Goal: Task Accomplishment & Management: Use online tool/utility

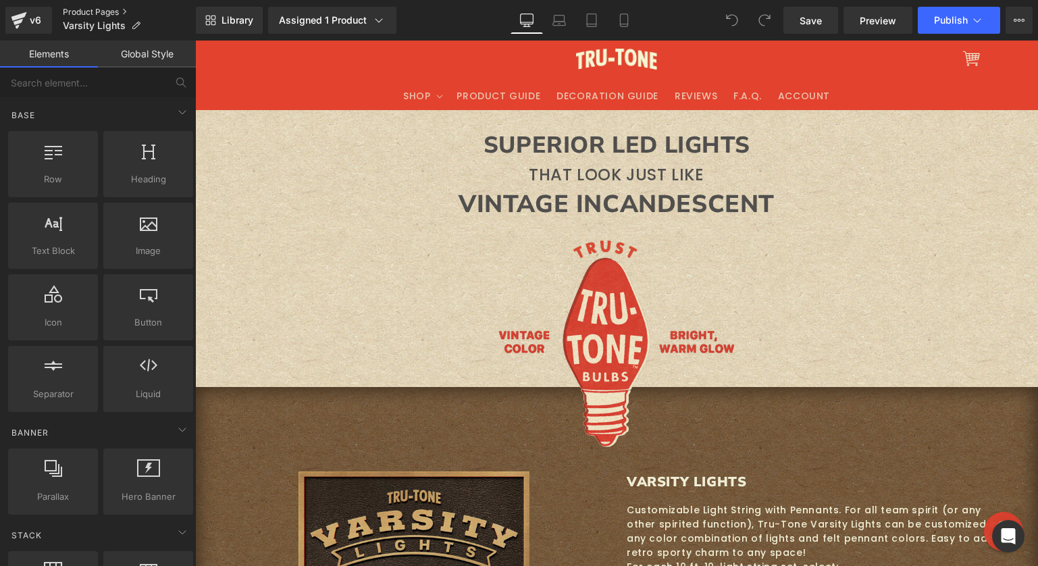
click at [113, 9] on link "Product Pages" at bounding box center [129, 12] width 133 height 11
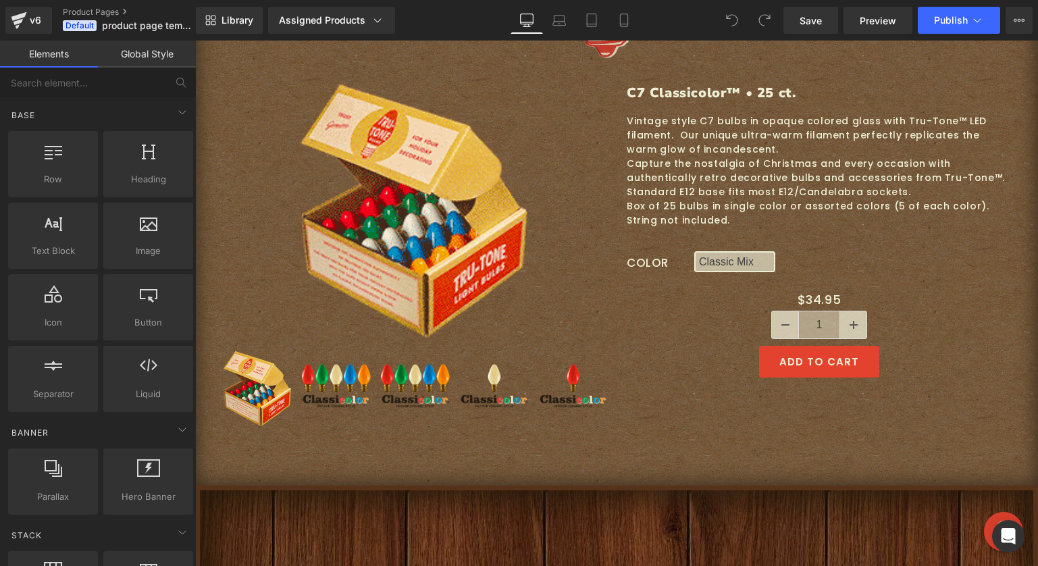
scroll to position [416, 0]
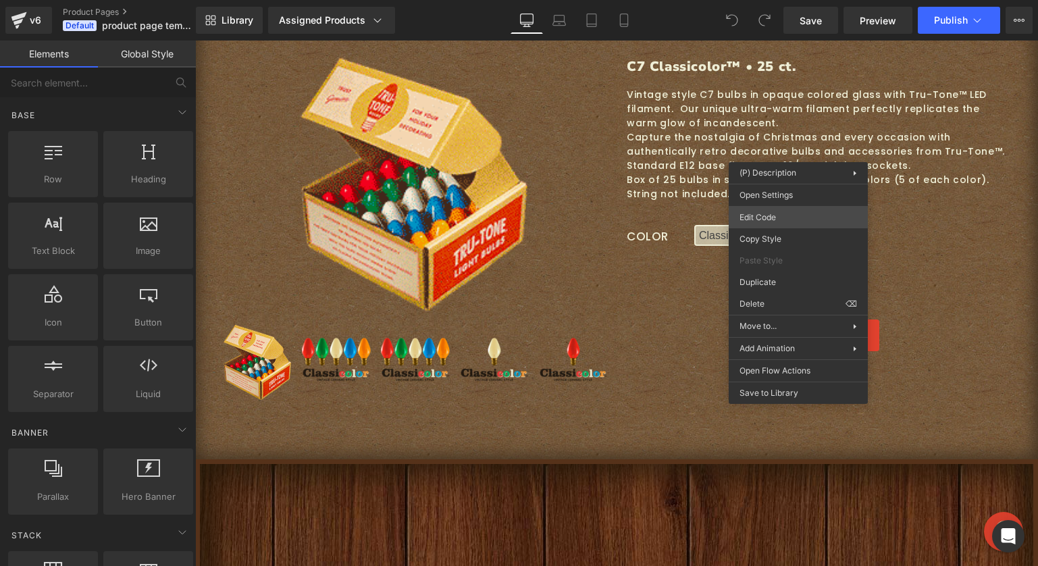
click at [777, 0] on div "You are previewing how the will restyle your page. You can not edit Elements in…" at bounding box center [519, 0] width 1038 height 0
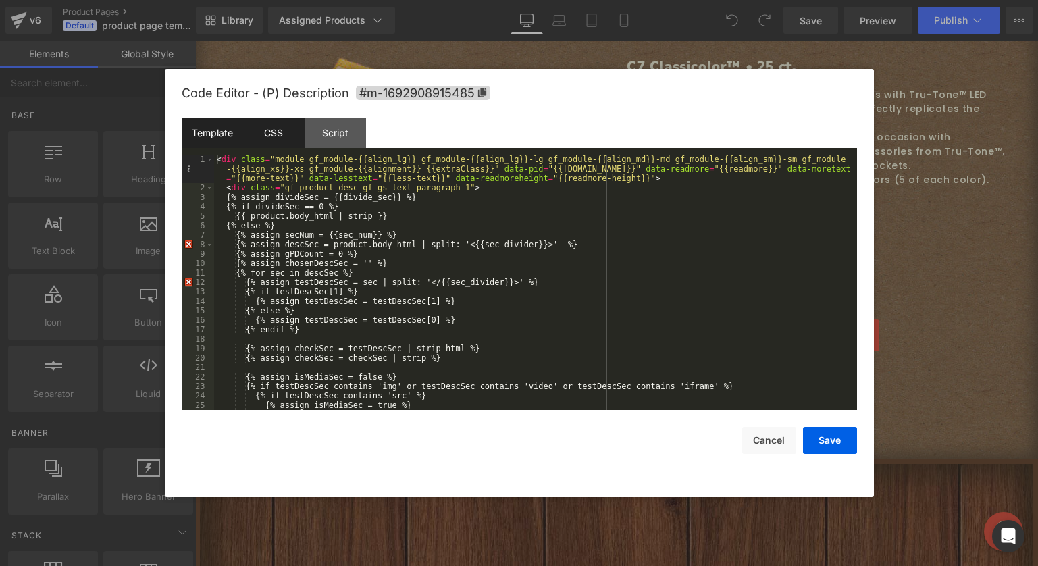
click at [280, 130] on div "CSS" at bounding box center [273, 133] width 61 height 30
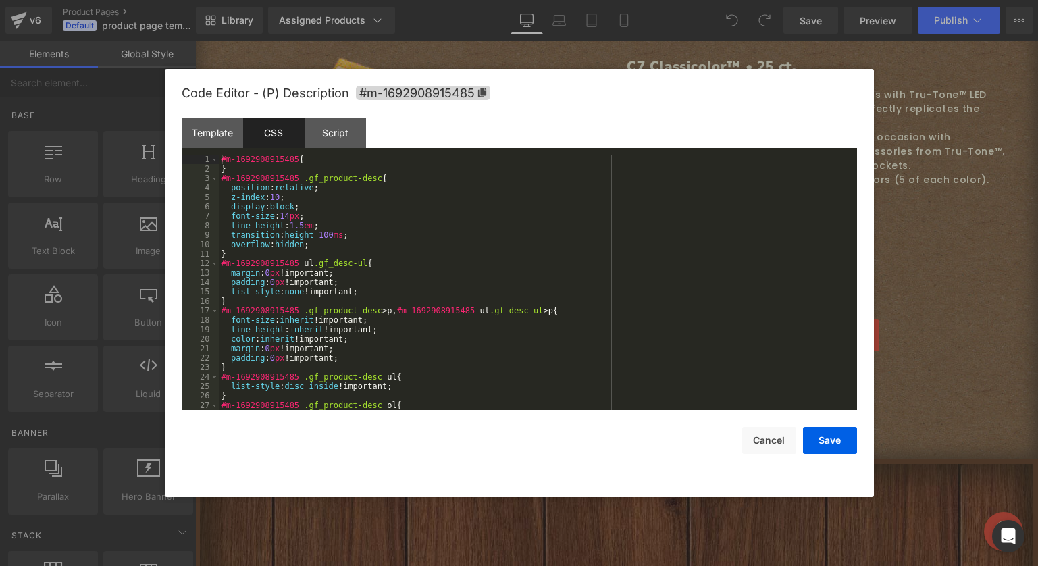
scroll to position [804, 0]
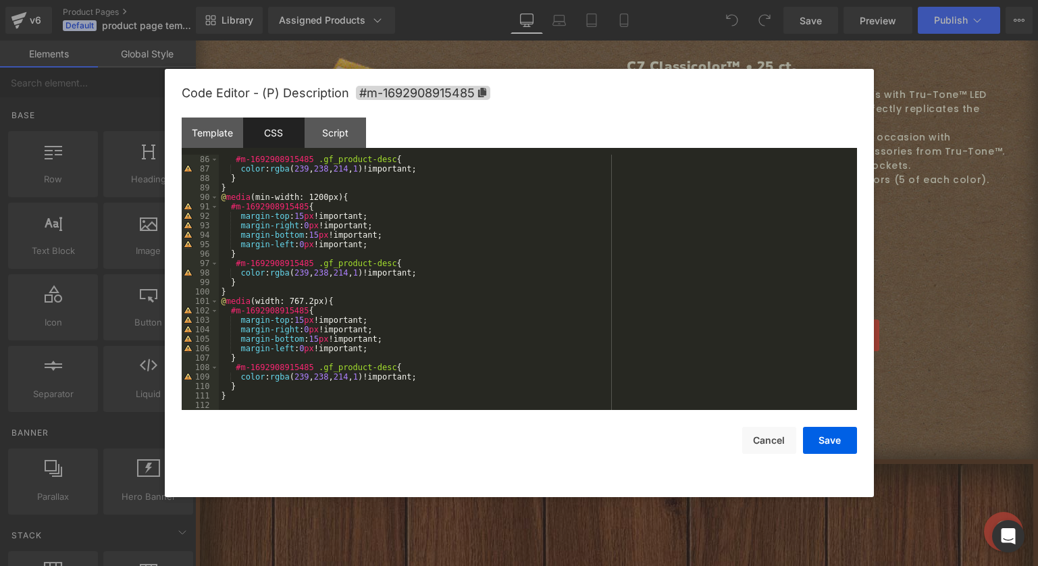
click at [253, 406] on div "#m-1692908915485 .gf_product-desc { color : rgba ( 239 , 238 , 214 , 1 )!import…" at bounding box center [535, 292] width 633 height 274
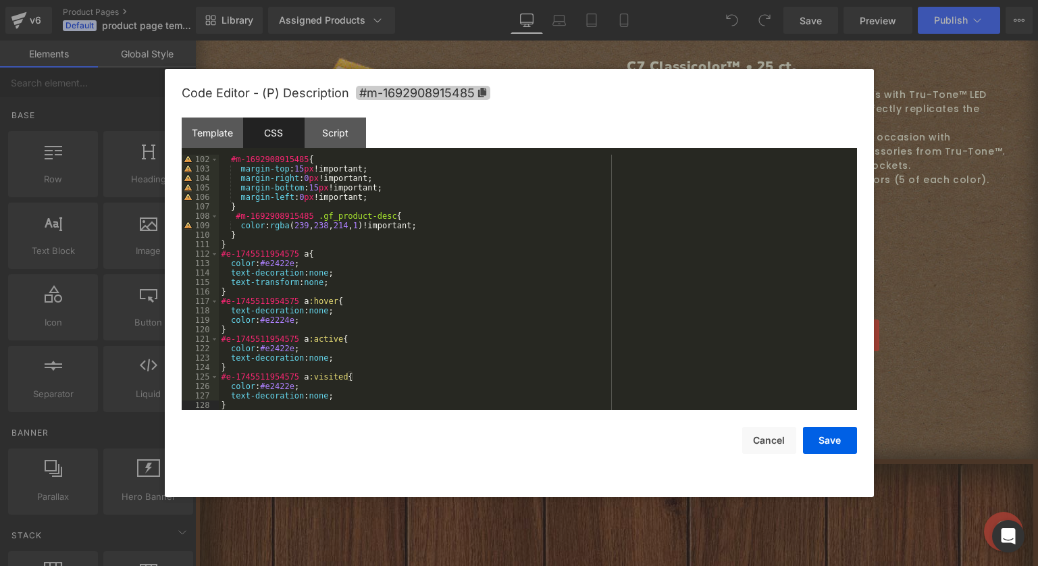
click at [402, 95] on span "#m-1692908915485" at bounding box center [423, 93] width 134 height 14
drag, startPoint x: 299, startPoint y: 251, endPoint x: 205, endPoint y: 254, distance: 94.0
click at [205, 254] on pre "102 103 104 105 106 107 108 109 110 111 112 113 114 115 116 117 118 119 120 121…" at bounding box center [520, 282] width 676 height 255
drag, startPoint x: 298, startPoint y: 299, endPoint x: 216, endPoint y: 299, distance: 81.8
click at [216, 299] on pre "102 103 104 105 106 107 108 109 110 111 112 113 114 115 116 117 118 119 120 121…" at bounding box center [520, 282] width 676 height 255
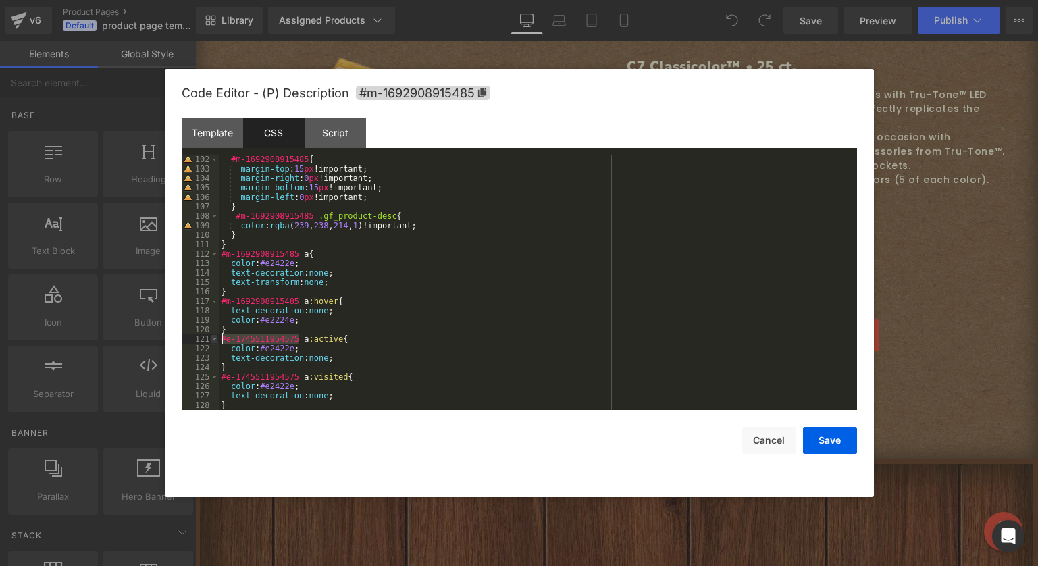
drag, startPoint x: 298, startPoint y: 339, endPoint x: 214, endPoint y: 337, distance: 83.8
click at [214, 337] on pre "102 103 104 105 106 107 108 109 110 111 112 113 114 115 116 117 118 119 120 121…" at bounding box center [520, 282] width 676 height 255
drag, startPoint x: 299, startPoint y: 376, endPoint x: 217, endPoint y: 377, distance: 82.4
click at [217, 377] on pre "102 103 104 105 106 107 108 109 110 111 112 113 114 115 116 117 118 119 120 121…" at bounding box center [520, 282] width 676 height 255
click at [836, 443] on button "Save" at bounding box center [830, 440] width 54 height 27
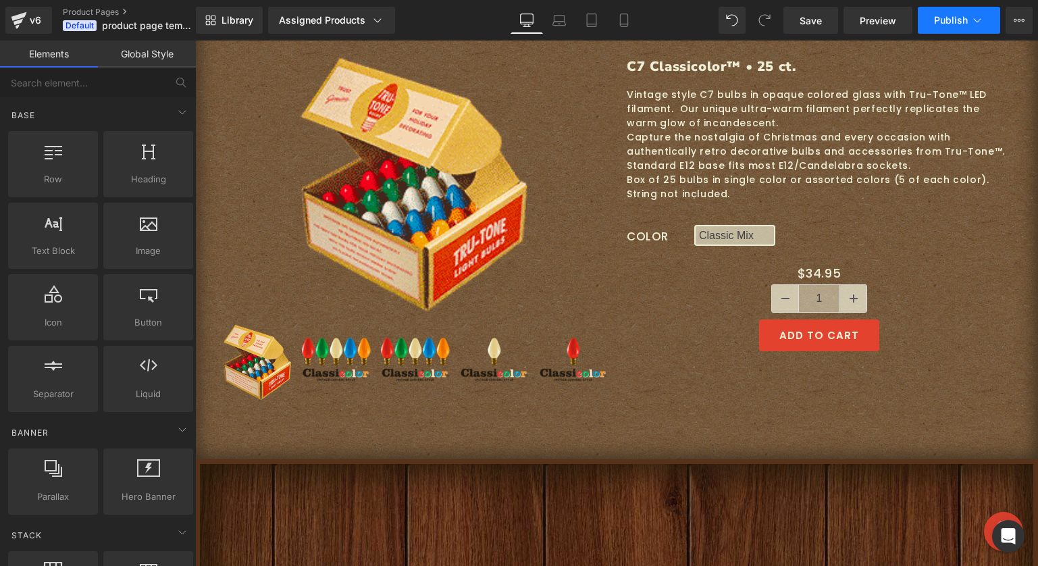
click at [946, 26] on button "Publish" at bounding box center [959, 20] width 82 height 27
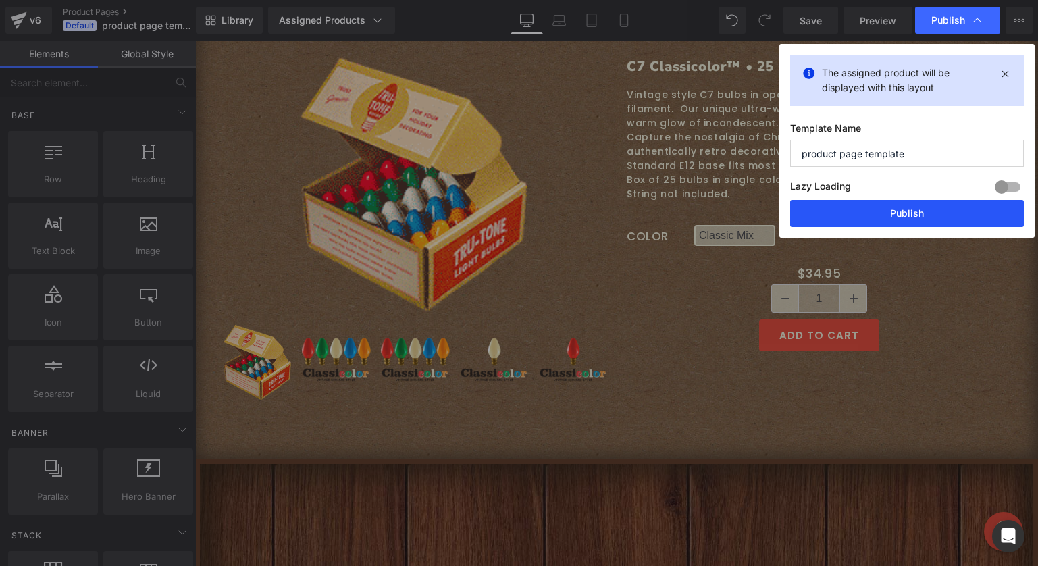
click at [865, 214] on button "Publish" at bounding box center [907, 213] width 234 height 27
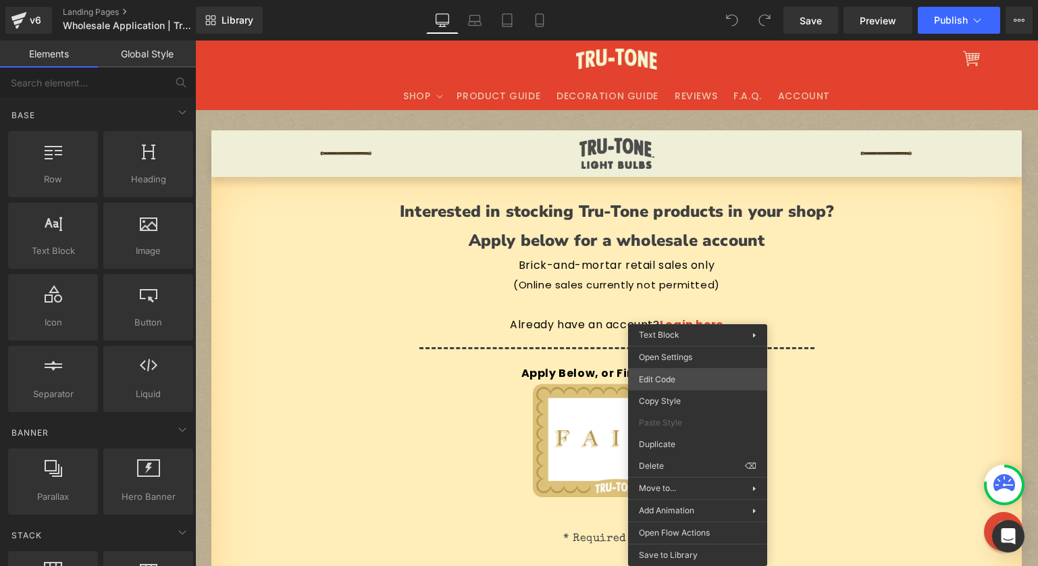
click at [663, 0] on div "You are previewing how the will restyle your page. You can not edit Elements in…" at bounding box center [519, 0] width 1038 height 0
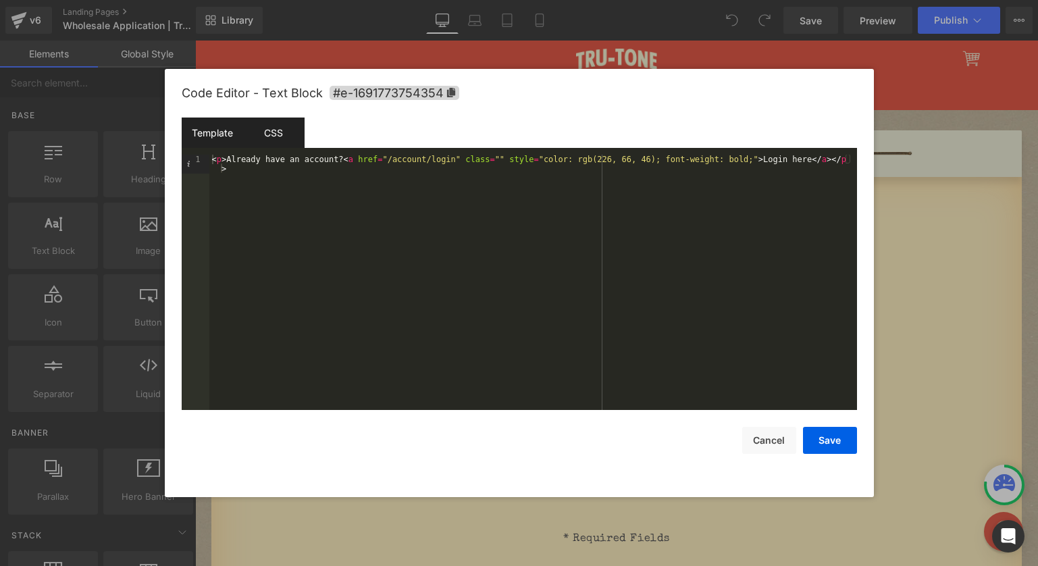
click at [282, 127] on div "CSS" at bounding box center [273, 133] width 61 height 30
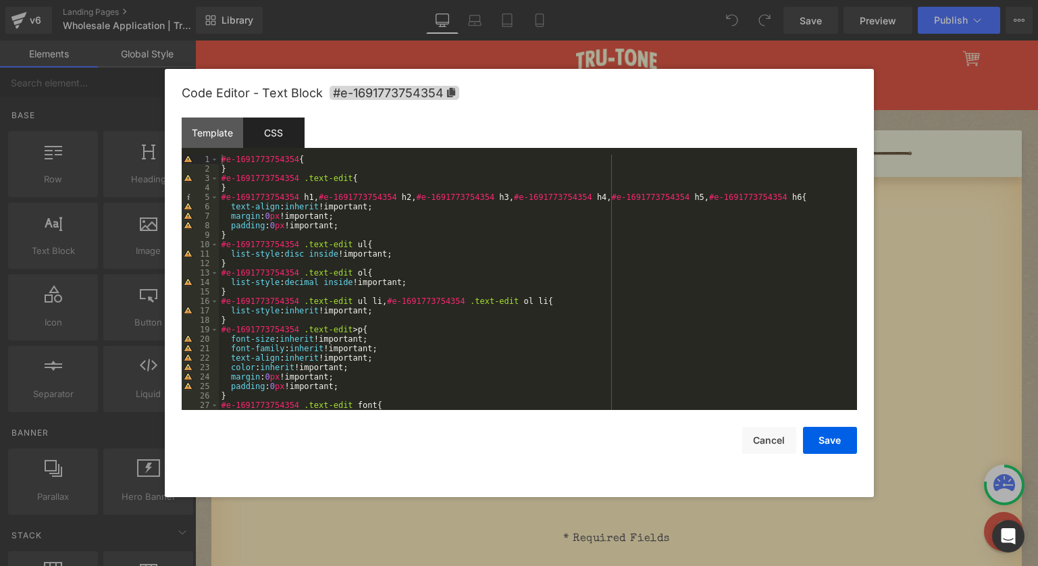
drag, startPoint x: 947, startPoint y: 284, endPoint x: 720, endPoint y: 239, distance: 231.5
click at [947, 284] on div at bounding box center [519, 283] width 1038 height 566
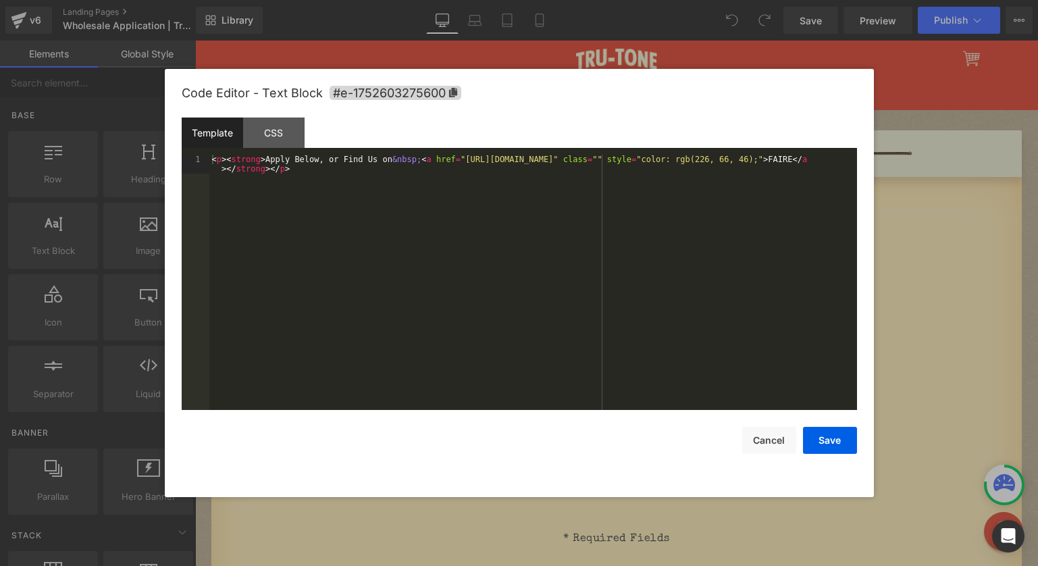
click at [700, 0] on div "You are previewing how the will restyle your page. You can not edit Elements in…" at bounding box center [519, 0] width 1038 height 0
click at [279, 128] on div "CSS" at bounding box center [273, 133] width 61 height 30
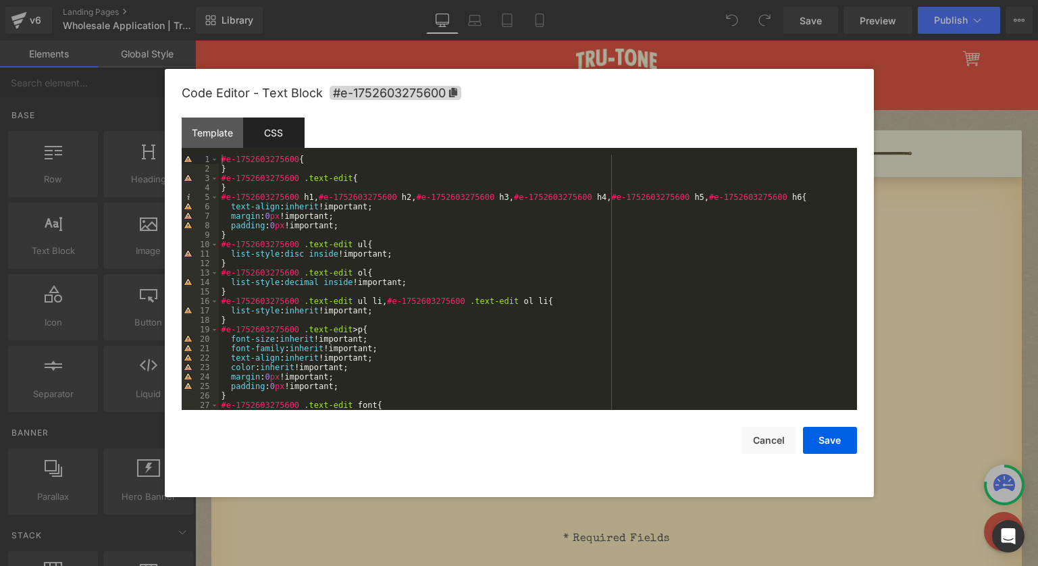
click at [920, 231] on div at bounding box center [519, 283] width 1038 height 566
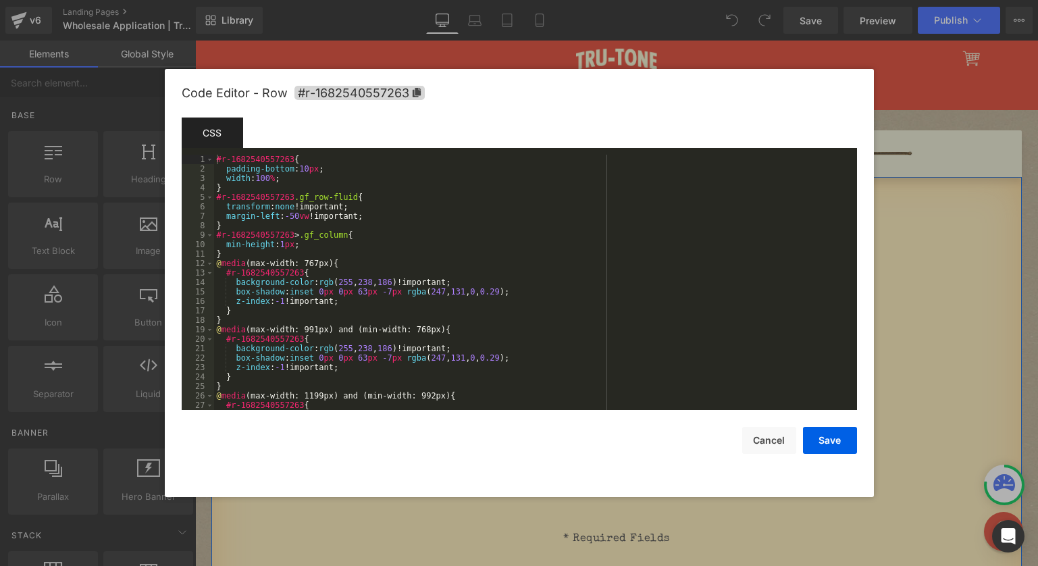
click at [200, 0] on div "You are previewing how the will restyle your page. You can not edit Elements in…" at bounding box center [519, 0] width 1038 height 0
drag, startPoint x: 927, startPoint y: 218, endPoint x: 725, endPoint y: 176, distance: 206.2
click at [927, 218] on div at bounding box center [519, 283] width 1038 height 566
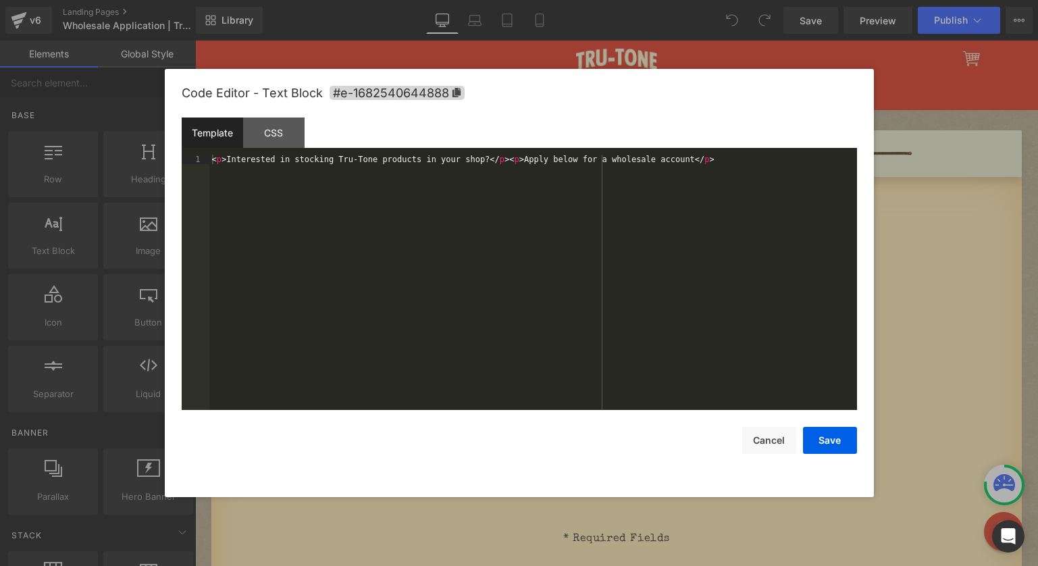
click at [528, 0] on div "You are previewing how the will restyle your page. You can not edit Elements in…" at bounding box center [519, 0] width 1038 height 0
click at [264, 142] on div "CSS" at bounding box center [273, 133] width 61 height 30
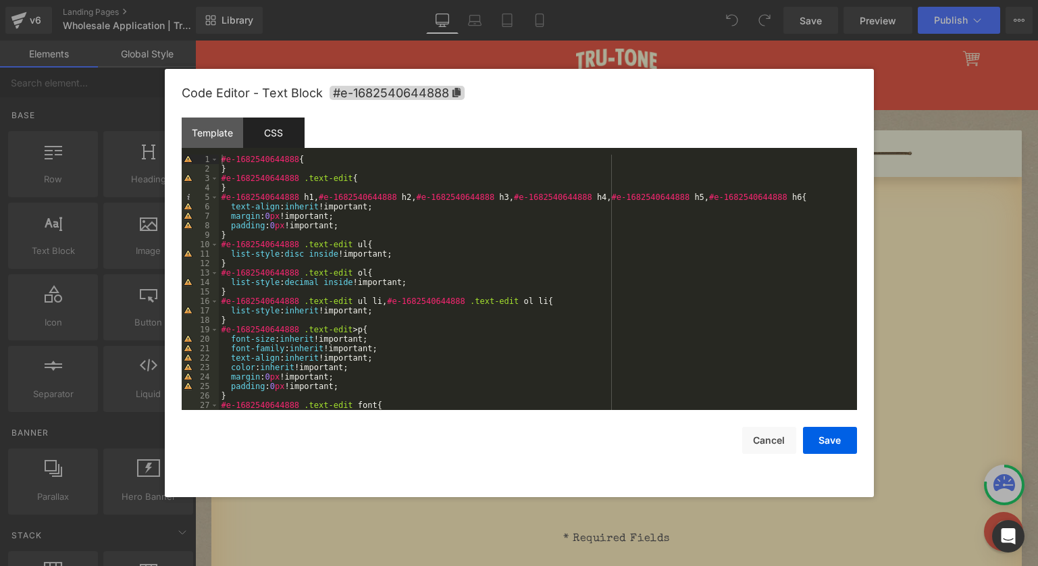
scroll to position [691, 0]
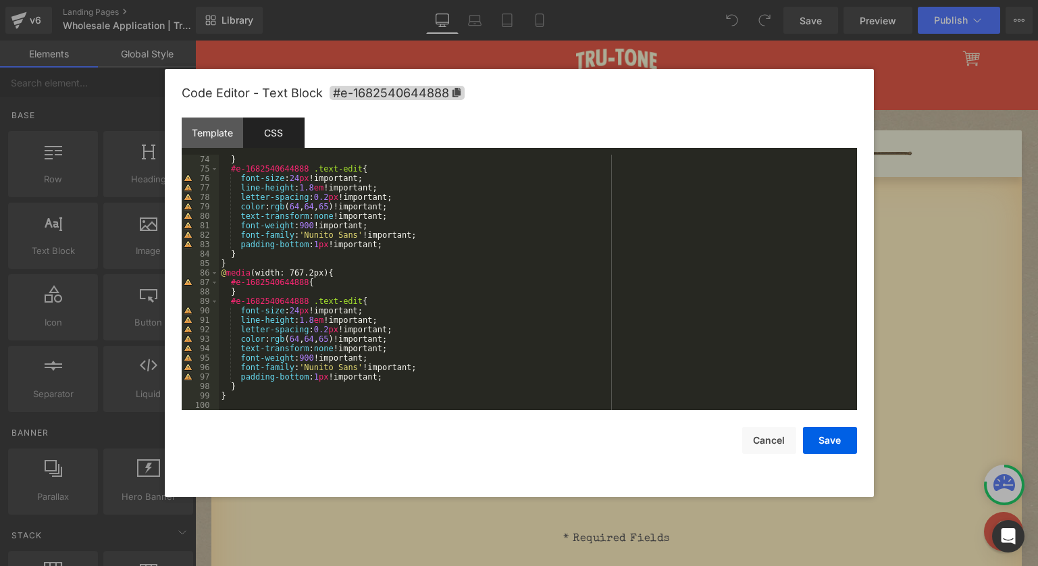
click at [961, 259] on div at bounding box center [519, 283] width 1038 height 566
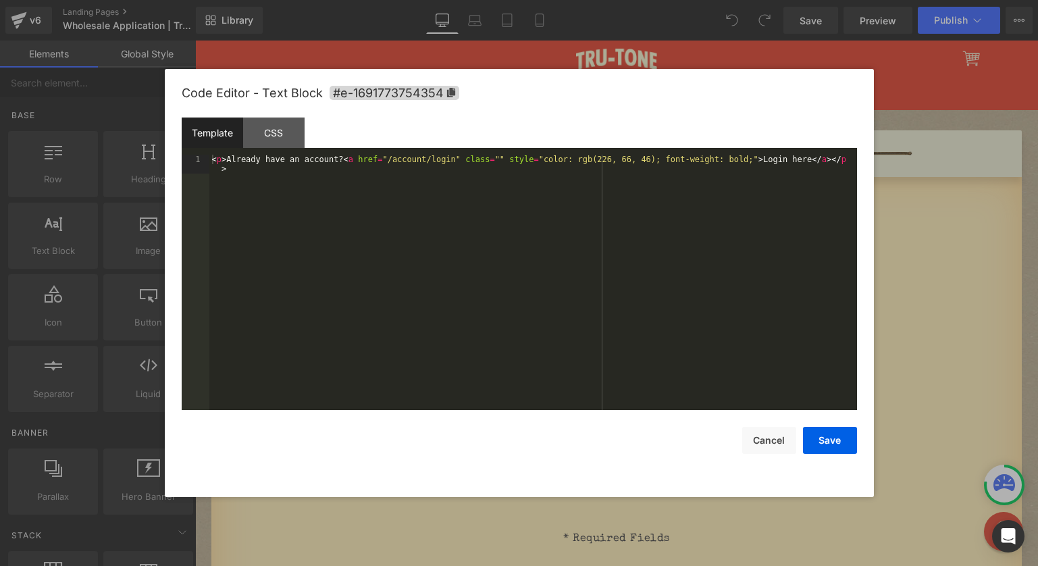
click at [606, 0] on div "You are previewing how the will restyle your page. You can not edit Elements in…" at bounding box center [519, 0] width 1038 height 0
click at [277, 136] on div "CSS" at bounding box center [273, 133] width 61 height 30
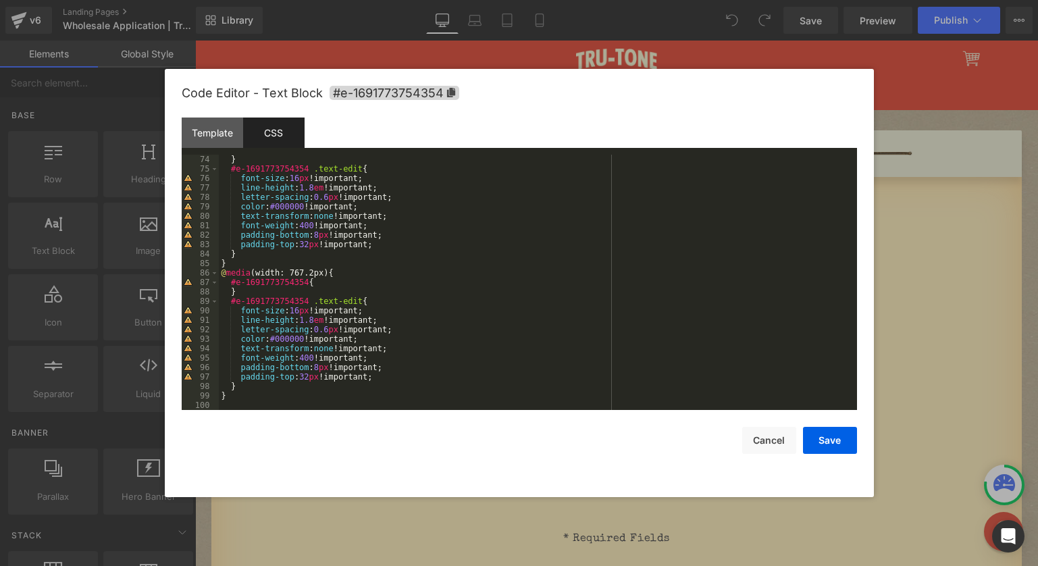
click at [893, 251] on div at bounding box center [519, 283] width 1038 height 566
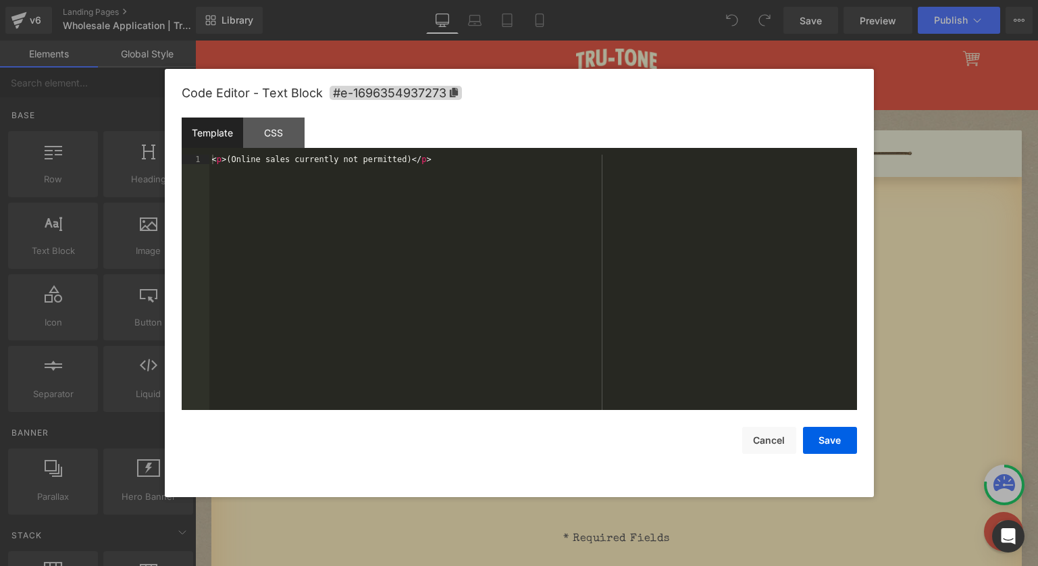
click at [791, 0] on div "You are previewing how the will restyle your page. You can not edit Elements in…" at bounding box center [519, 0] width 1038 height 0
click at [272, 130] on div "CSS" at bounding box center [273, 133] width 61 height 30
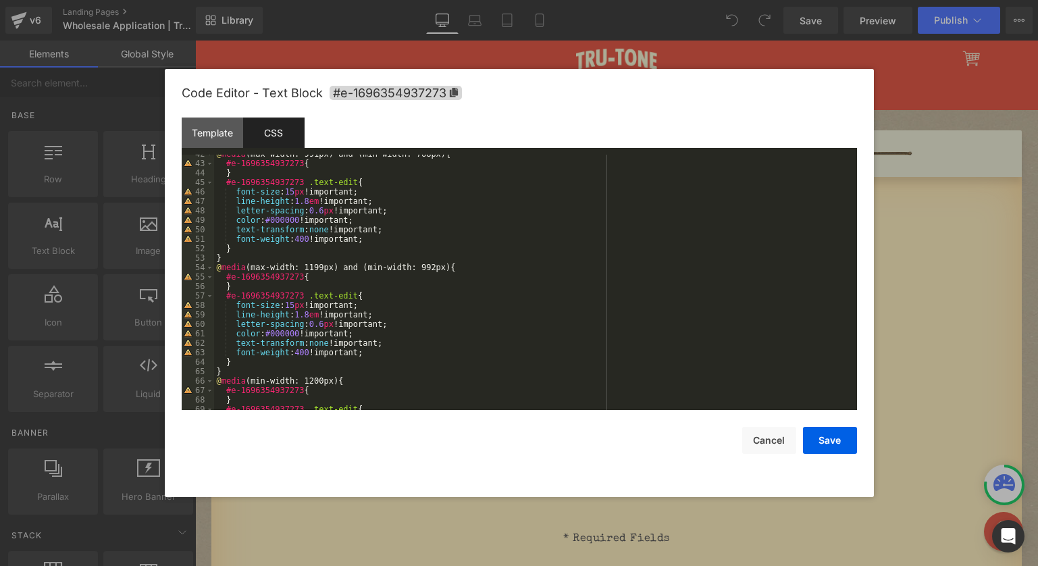
scroll to position [0, 0]
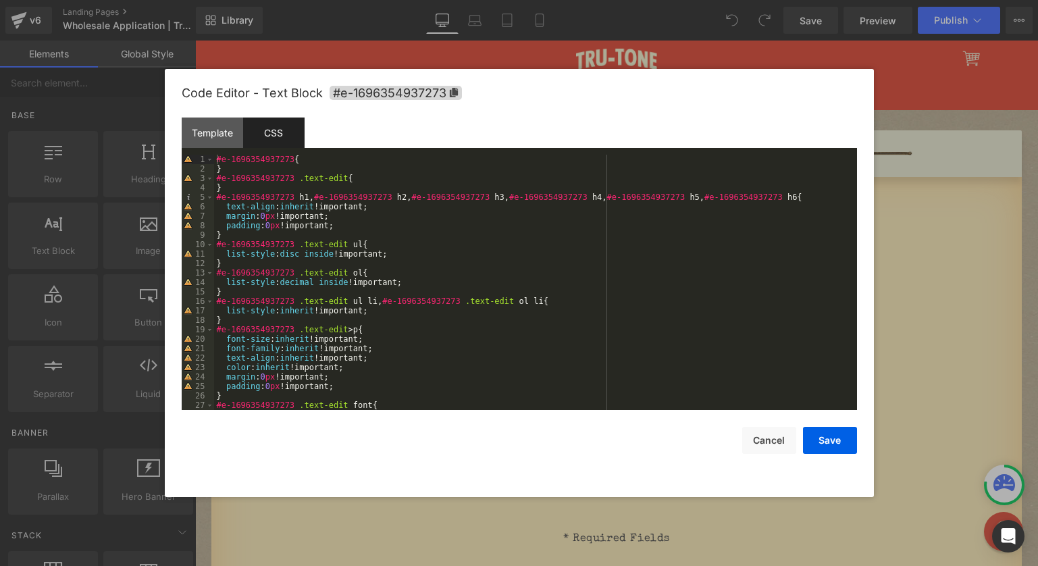
click at [967, 262] on div at bounding box center [519, 283] width 1038 height 566
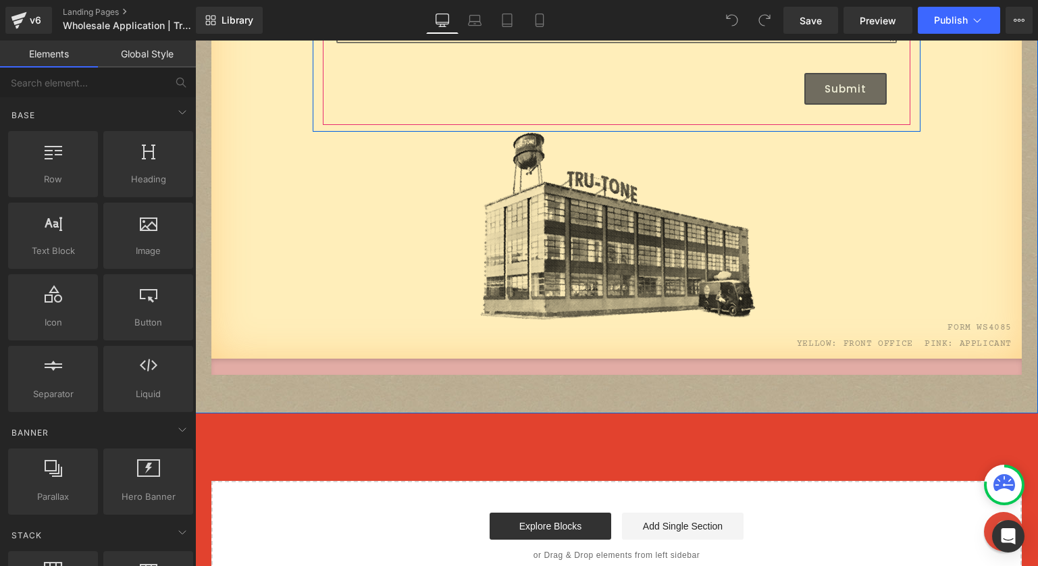
scroll to position [884, 0]
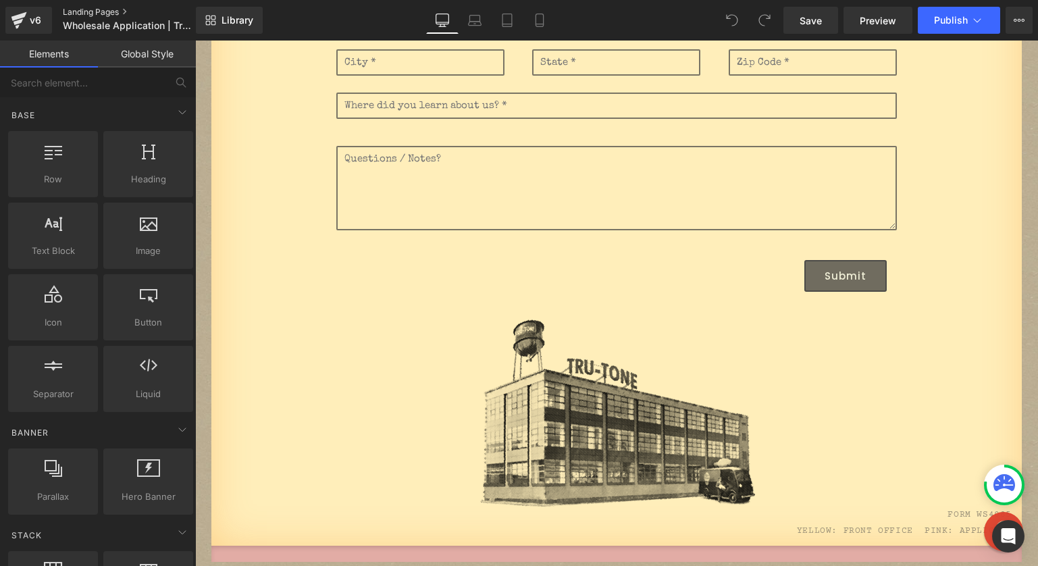
click at [89, 11] on link "Landing Pages" at bounding box center [140, 12] width 155 height 11
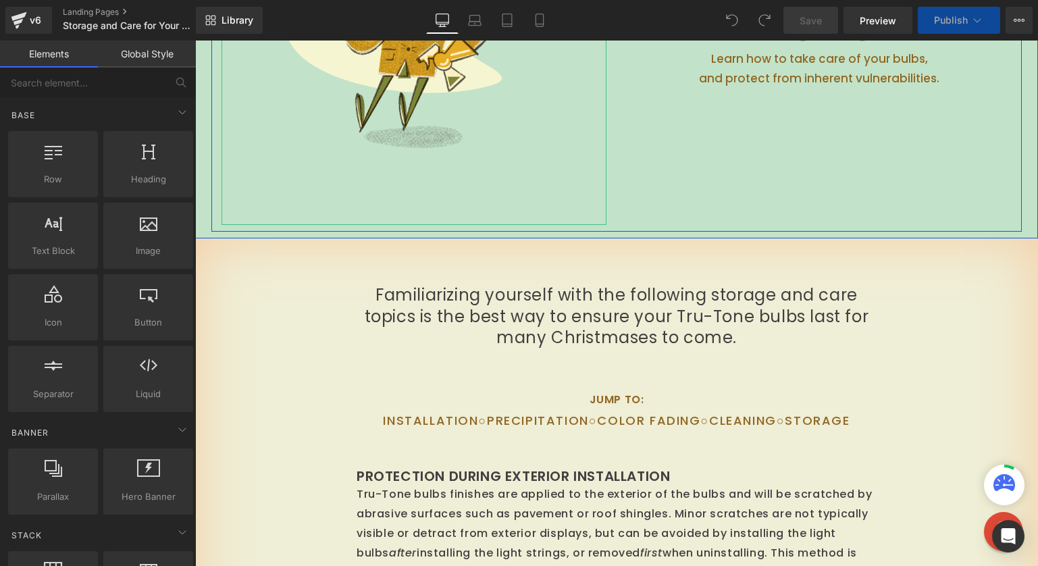
scroll to position [336, 0]
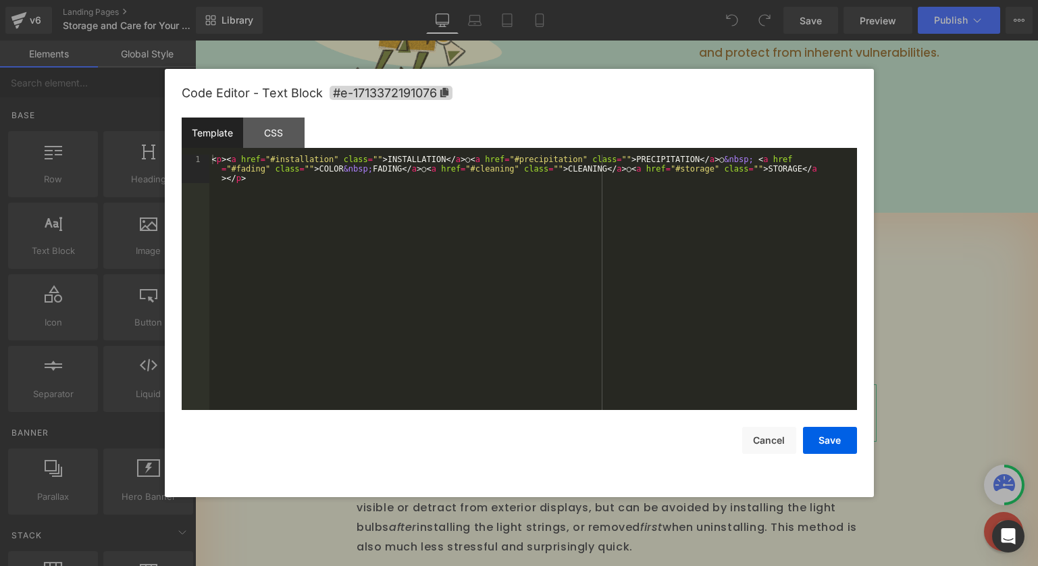
click at [485, 0] on div "You are previewing how the will restyle your page. You can not edit Elements in…" at bounding box center [519, 0] width 1038 height 0
click at [274, 136] on div "CSS" at bounding box center [273, 133] width 61 height 30
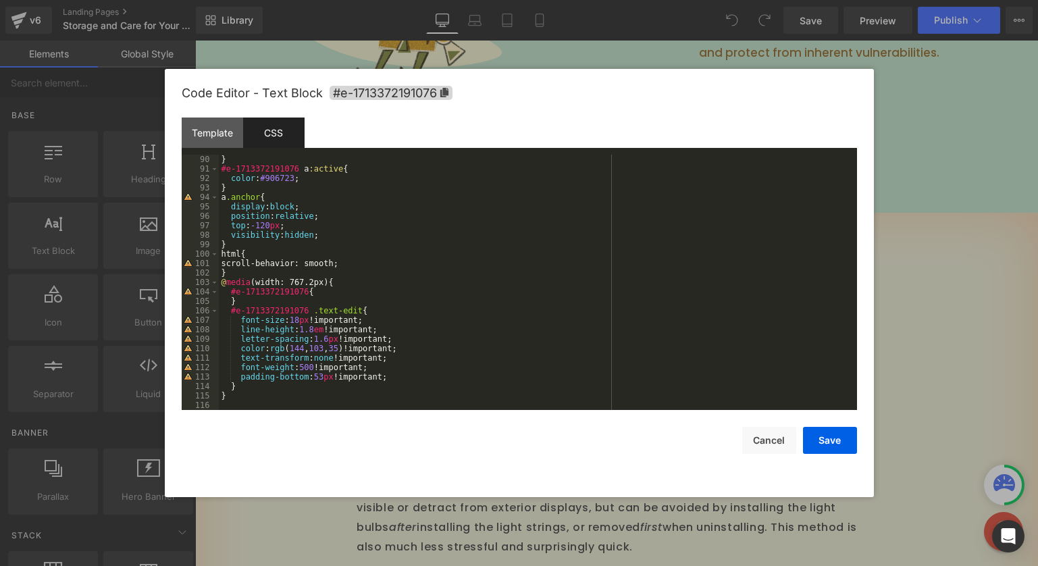
scroll to position [842, 0]
click at [967, 320] on div at bounding box center [519, 283] width 1038 height 566
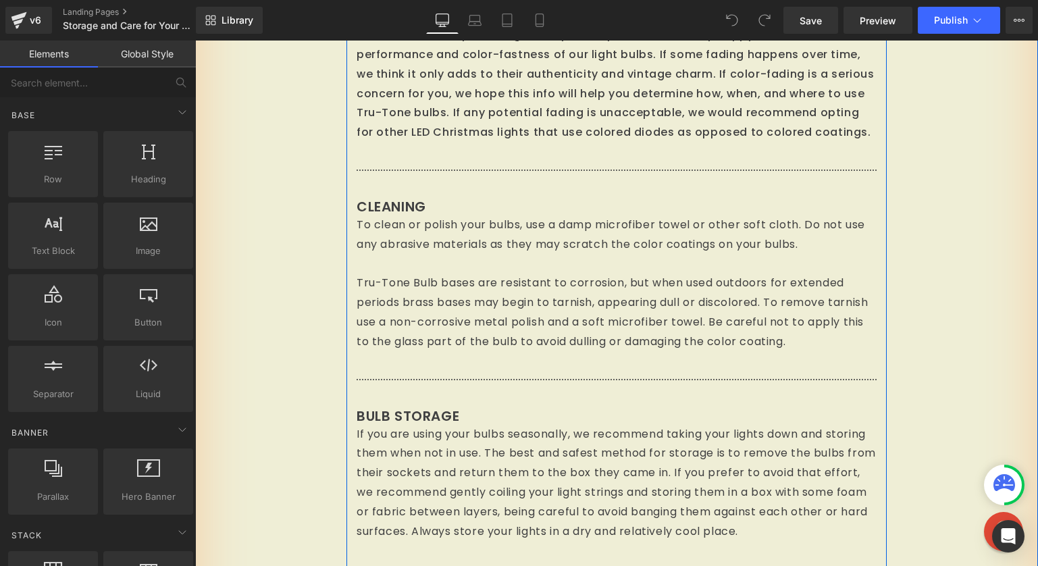
scroll to position [2416, 0]
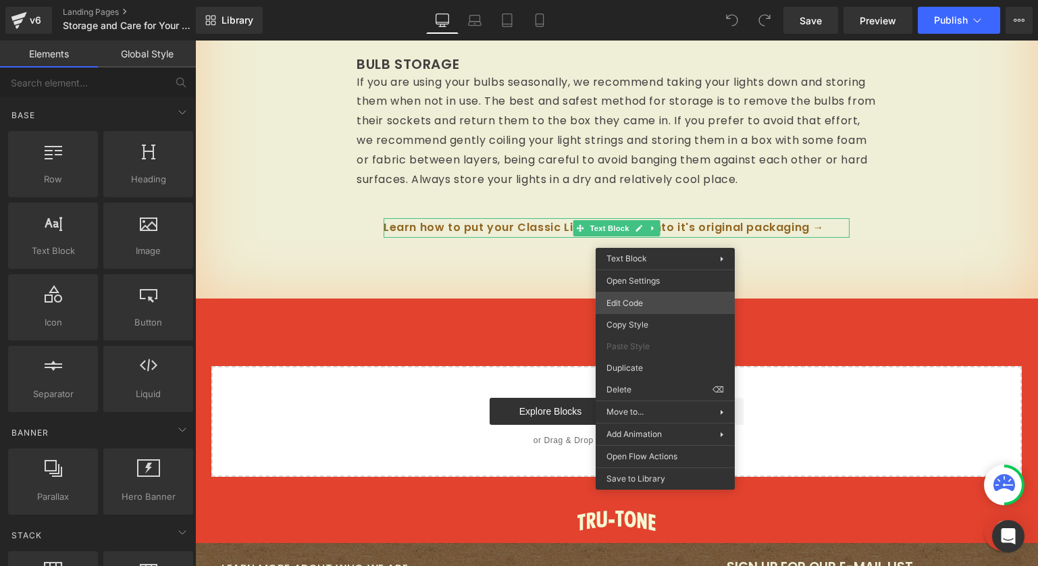
click at [653, 0] on div "You are previewing how the will restyle your page. You can not edit Elements in…" at bounding box center [519, 0] width 1038 height 0
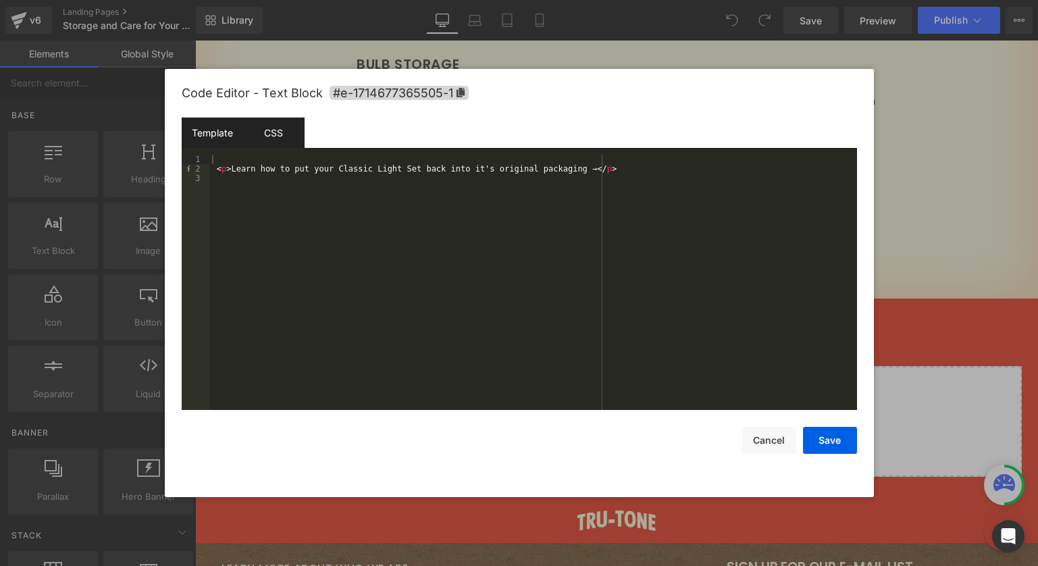
click at [261, 136] on div "CSS" at bounding box center [273, 133] width 61 height 30
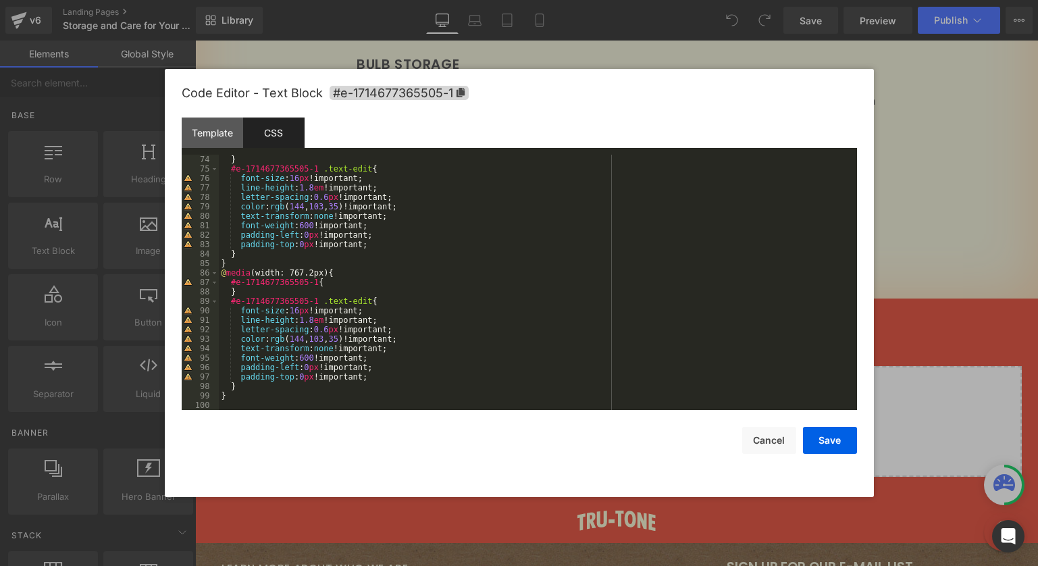
scroll to position [0, 0]
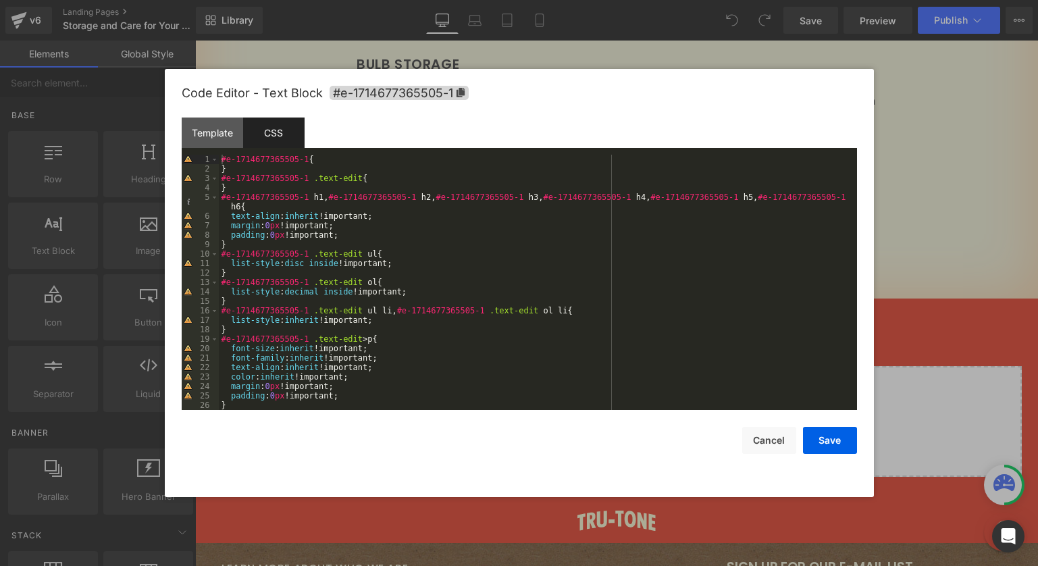
drag, startPoint x: 986, startPoint y: 205, endPoint x: 790, endPoint y: 165, distance: 199.4
click at [986, 205] on div at bounding box center [519, 283] width 1038 height 566
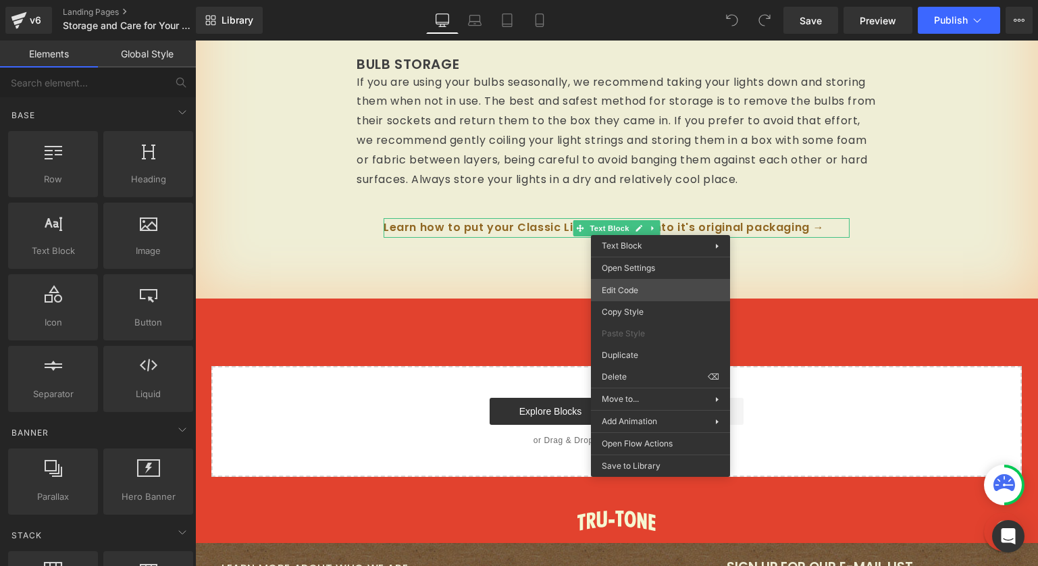
click at [628, 0] on div "You are previewing how the will restyle your page. You can not edit Elements in…" at bounding box center [519, 0] width 1038 height 0
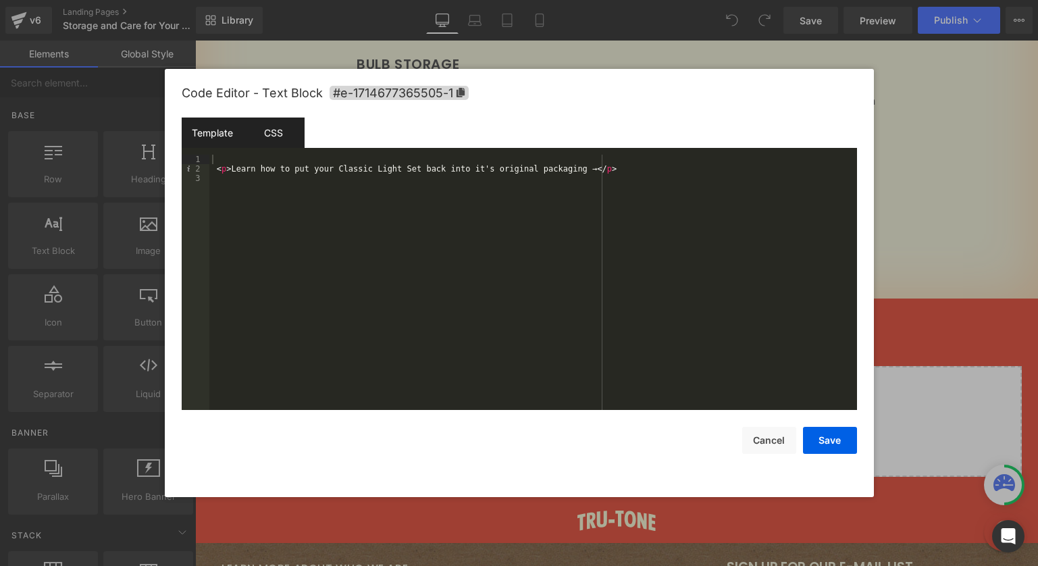
click at [274, 126] on div "CSS" at bounding box center [273, 133] width 61 height 30
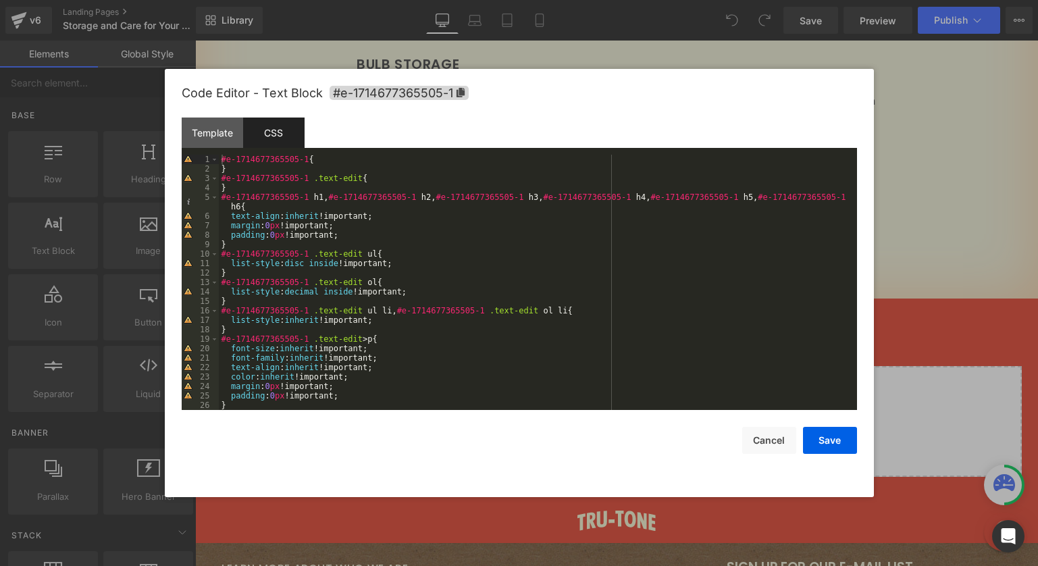
click at [910, 173] on div at bounding box center [519, 283] width 1038 height 566
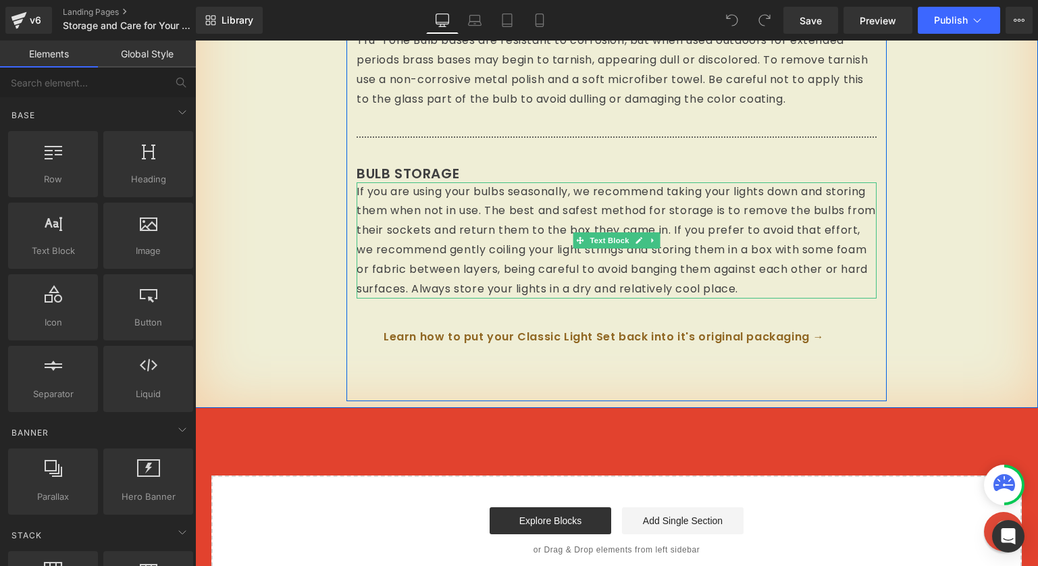
scroll to position [2155, 0]
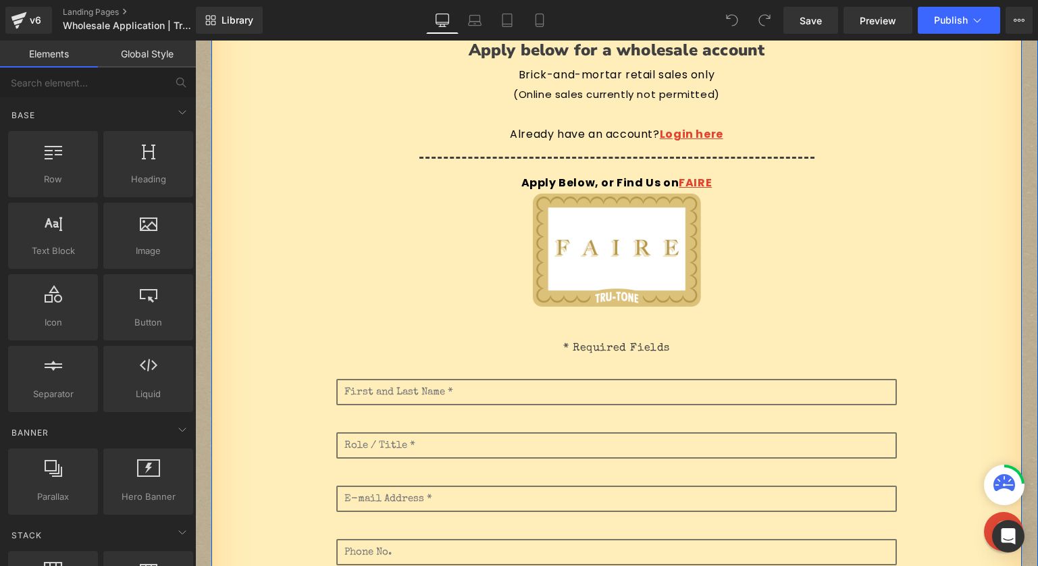
scroll to position [391, 0]
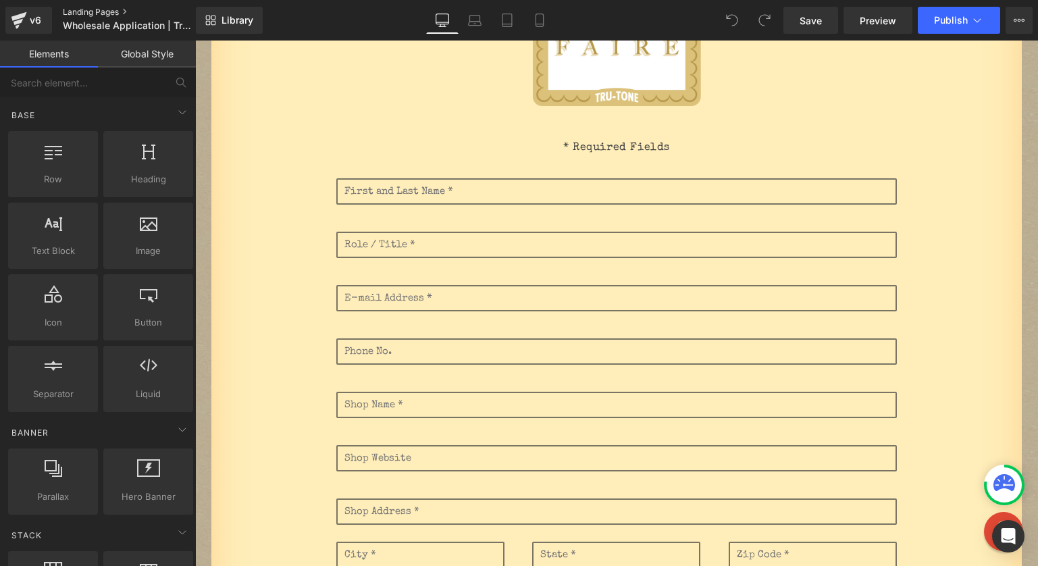
click at [109, 11] on link "Landing Pages" at bounding box center [140, 12] width 155 height 11
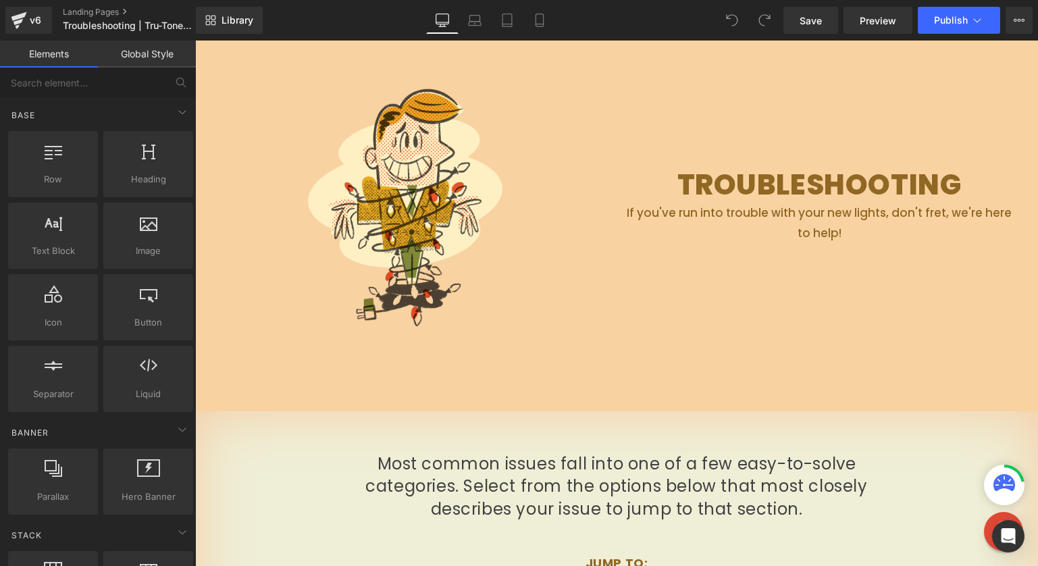
scroll to position [540, 0]
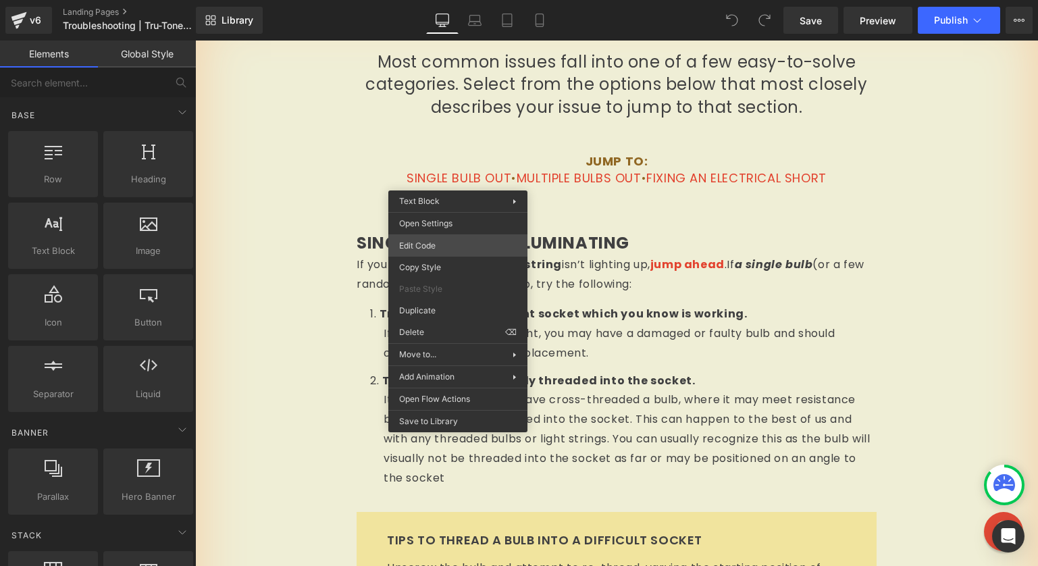
click at [449, 0] on div "You are previewing how the will restyle your page. You can not edit Elements in…" at bounding box center [519, 0] width 1038 height 0
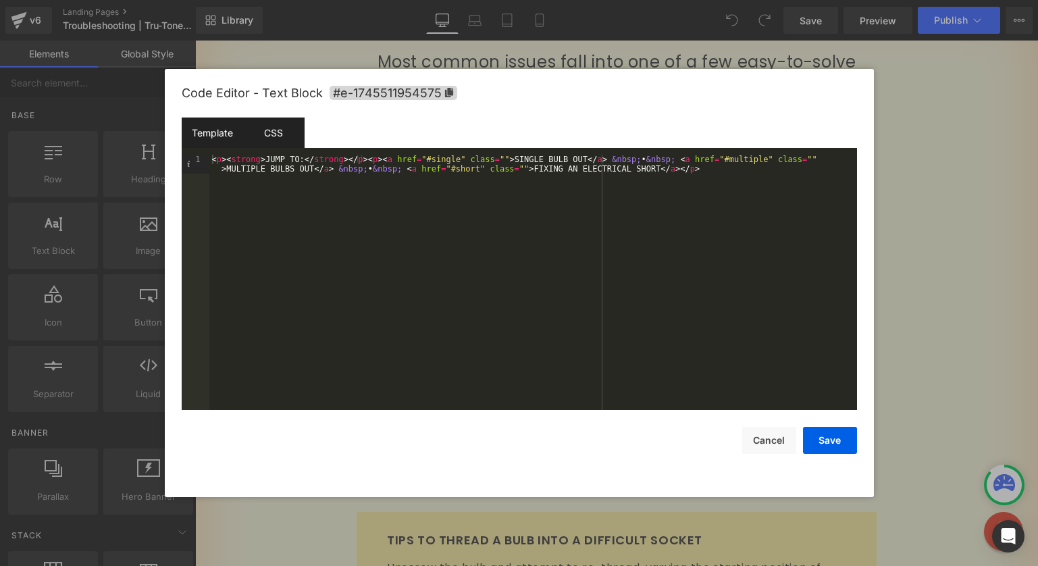
click at [289, 132] on div "CSS" at bounding box center [273, 133] width 61 height 30
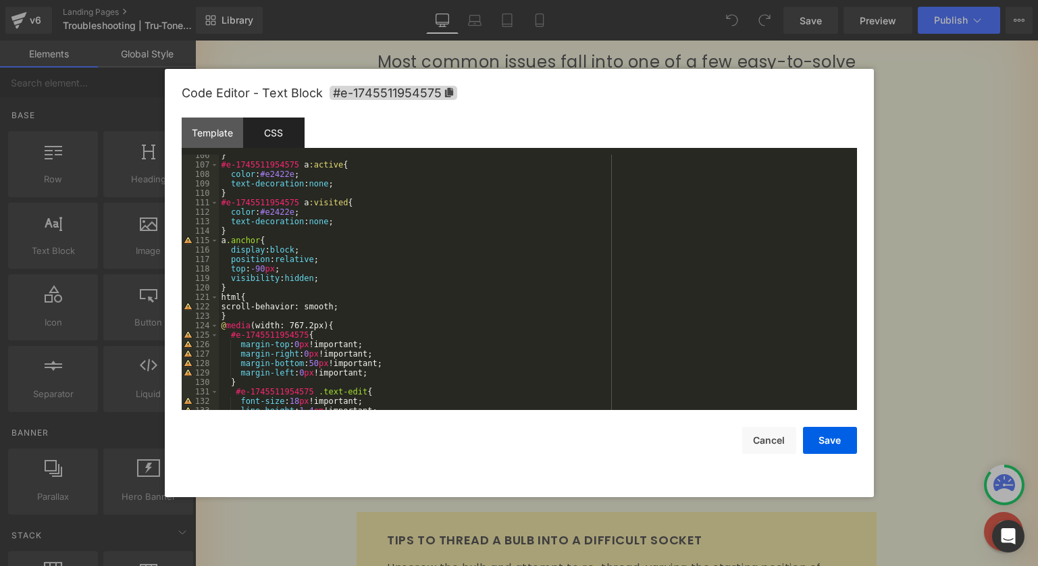
scroll to position [876, 0]
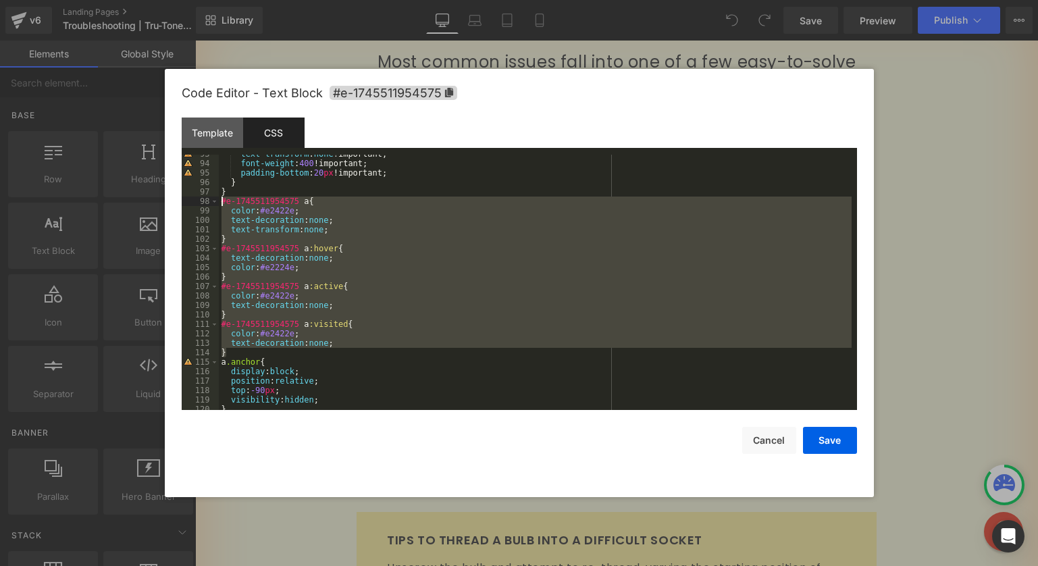
drag, startPoint x: 231, startPoint y: 353, endPoint x: 205, endPoint y: 199, distance: 156.3
click at [205, 199] on pre "93 94 95 96 97 98 99 100 101 102 103 104 105 106 107 108 109 110 111 112 113 11…" at bounding box center [520, 282] width 676 height 255
